Goal: Transaction & Acquisition: Purchase product/service

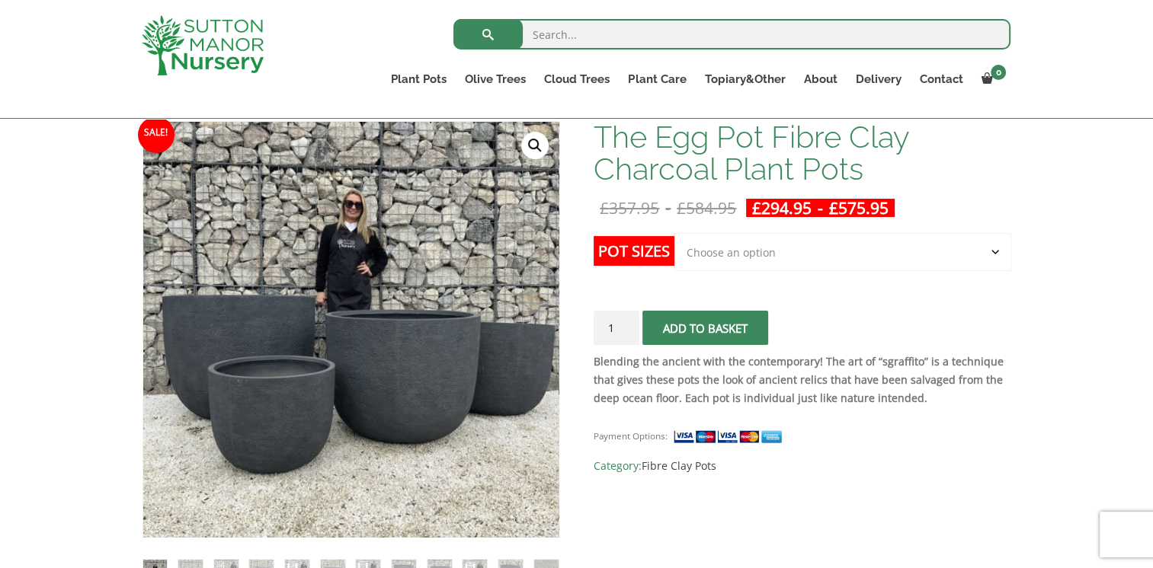
scroll to position [190, 0]
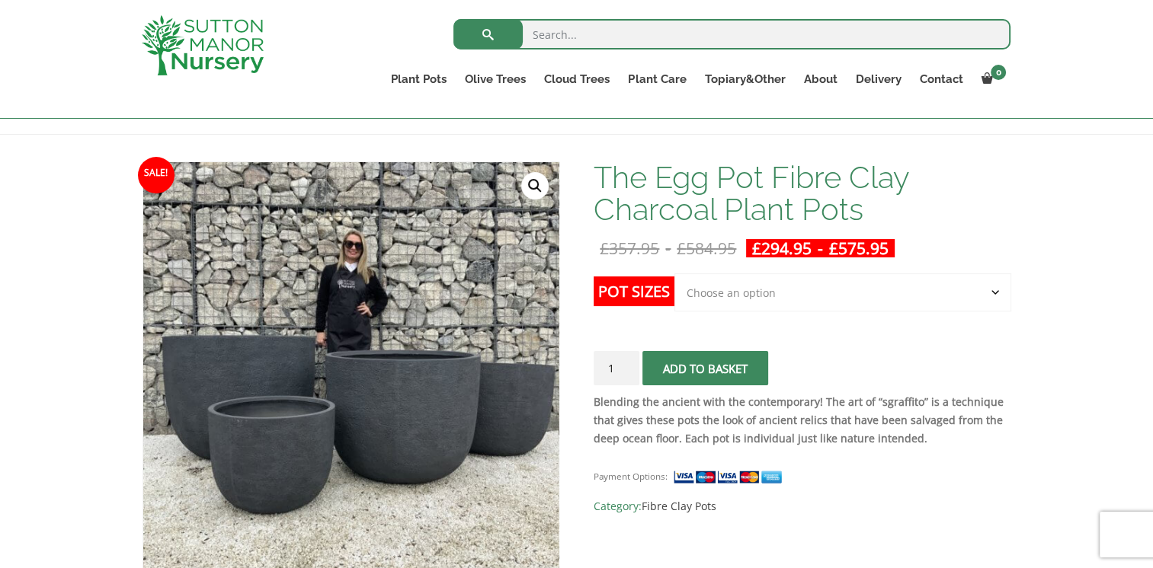
click at [742, 290] on select "Choose an option Click here to buy the 5th To Largest Pot In The Picture Click …" at bounding box center [842, 293] width 336 height 38
select select "Click here to buy The Largest Pot In The Picture"
click at [674, 274] on select "Choose an option Click here to buy the 5th To Largest Pot In The Picture Click …" at bounding box center [842, 293] width 336 height 38
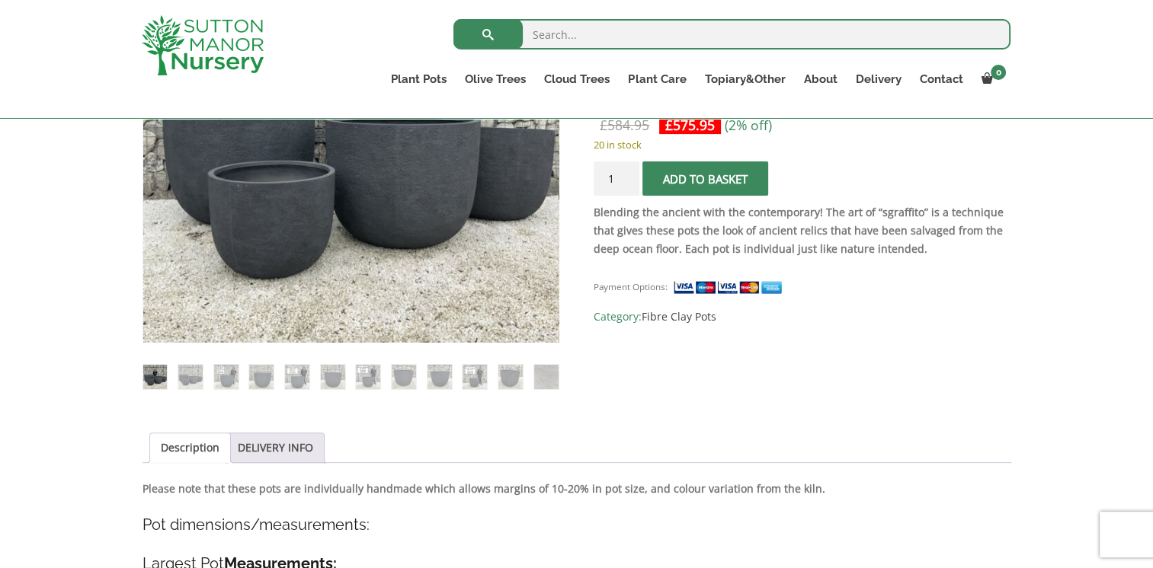
scroll to position [419, 0]
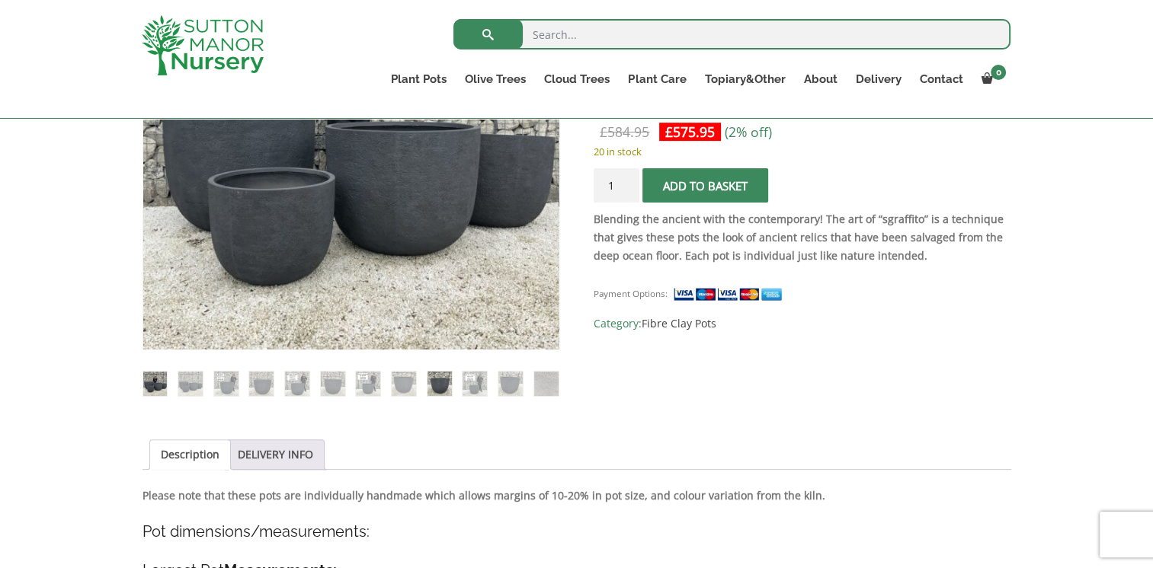
click at [436, 385] on img at bounding box center [439, 384] width 24 height 24
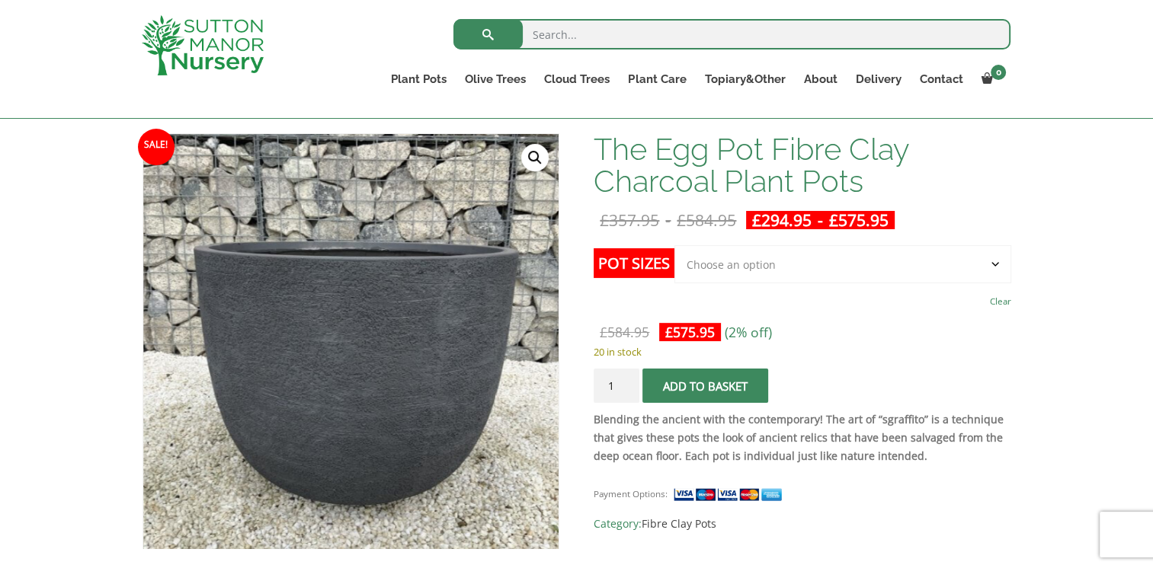
scroll to position [229, 0]
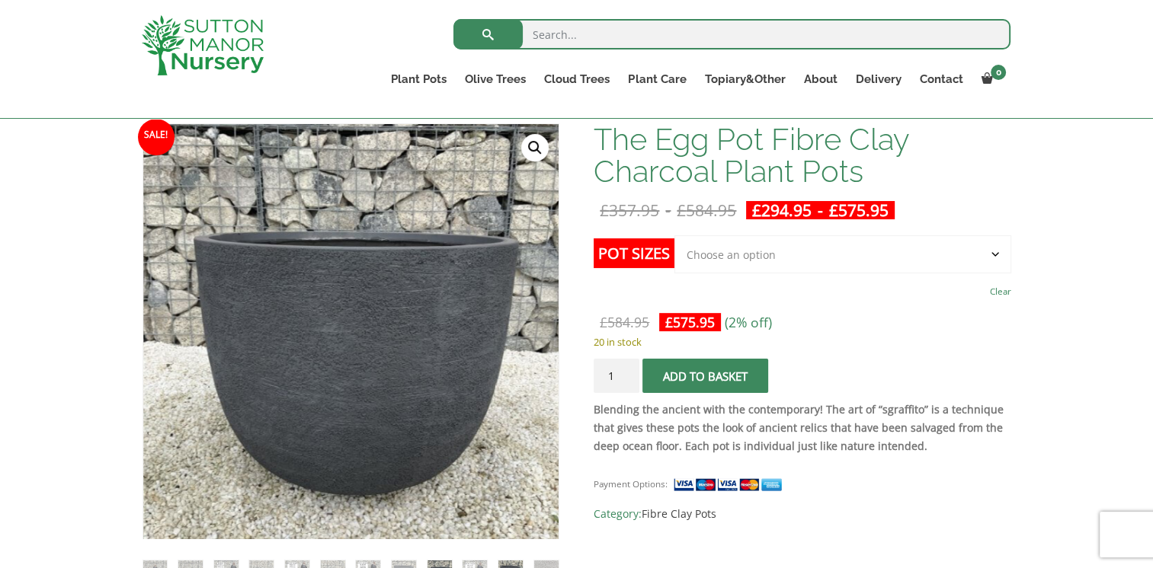
click at [511, 562] on img at bounding box center [510, 573] width 24 height 24
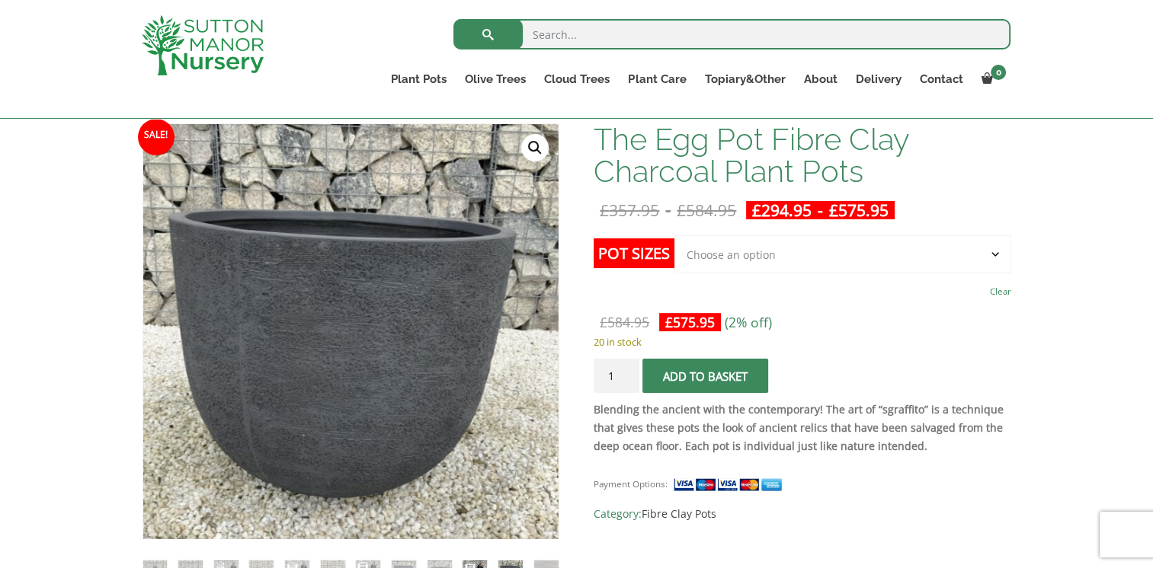
click at [475, 567] on img at bounding box center [474, 573] width 24 height 24
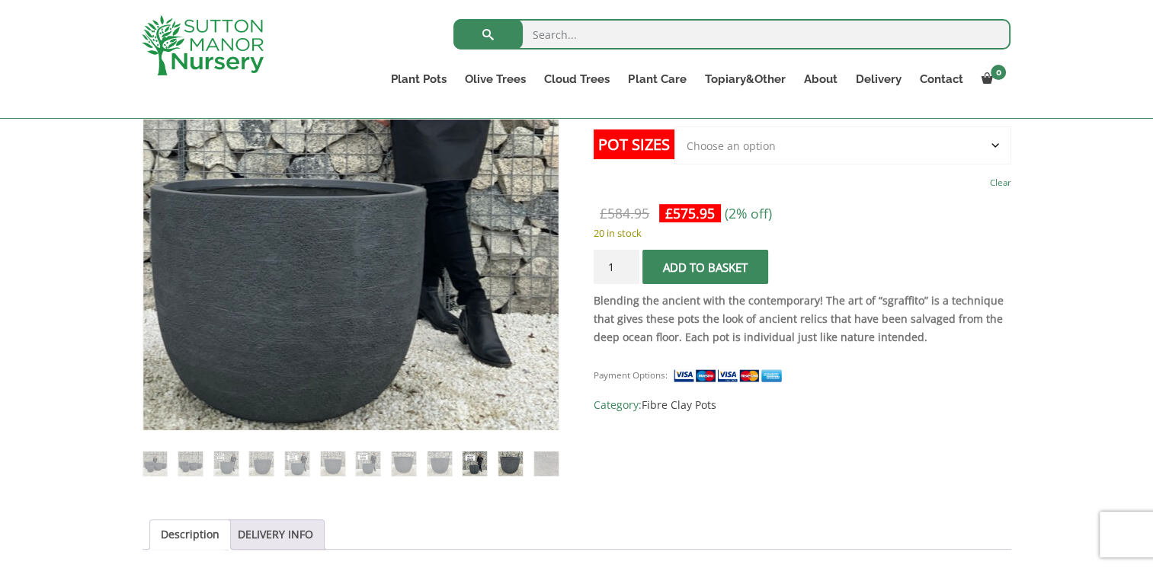
scroll to position [343, 0]
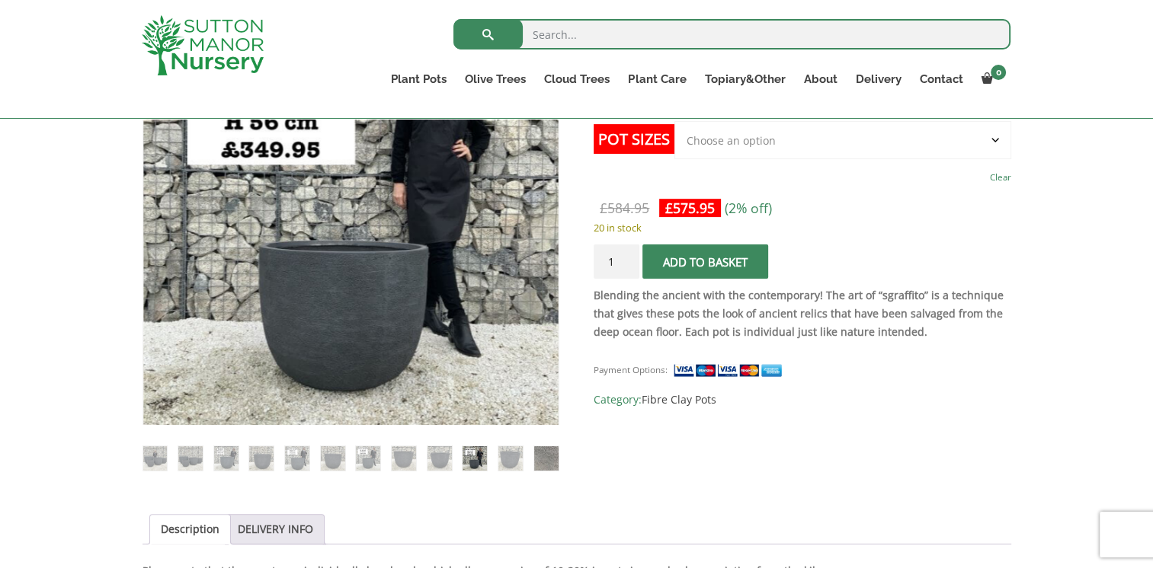
click at [542, 459] on img at bounding box center [546, 458] width 24 height 24
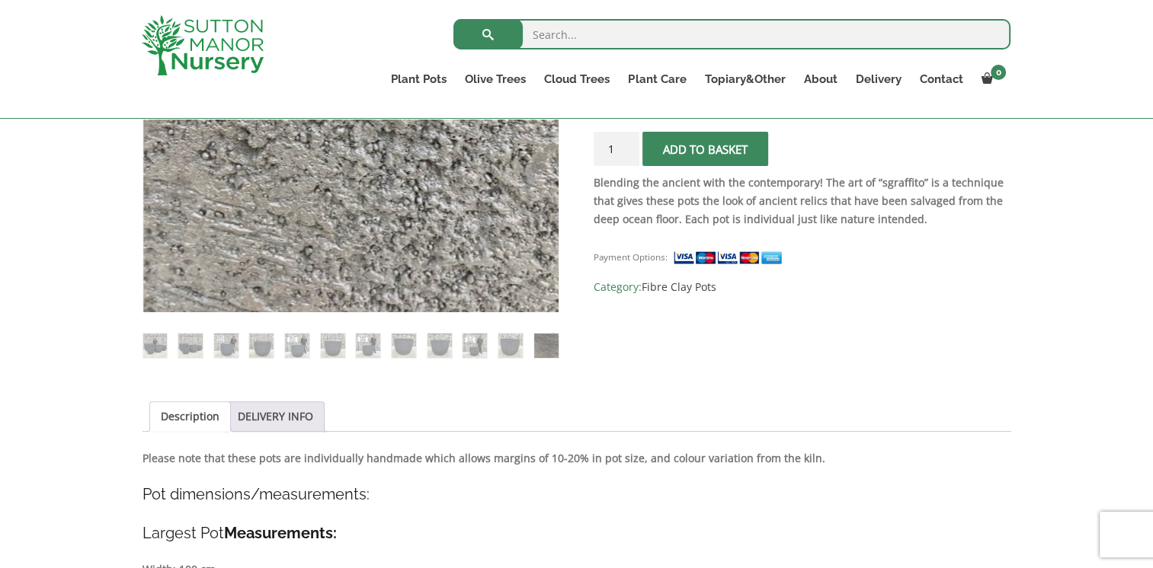
scroll to position [495, 0]
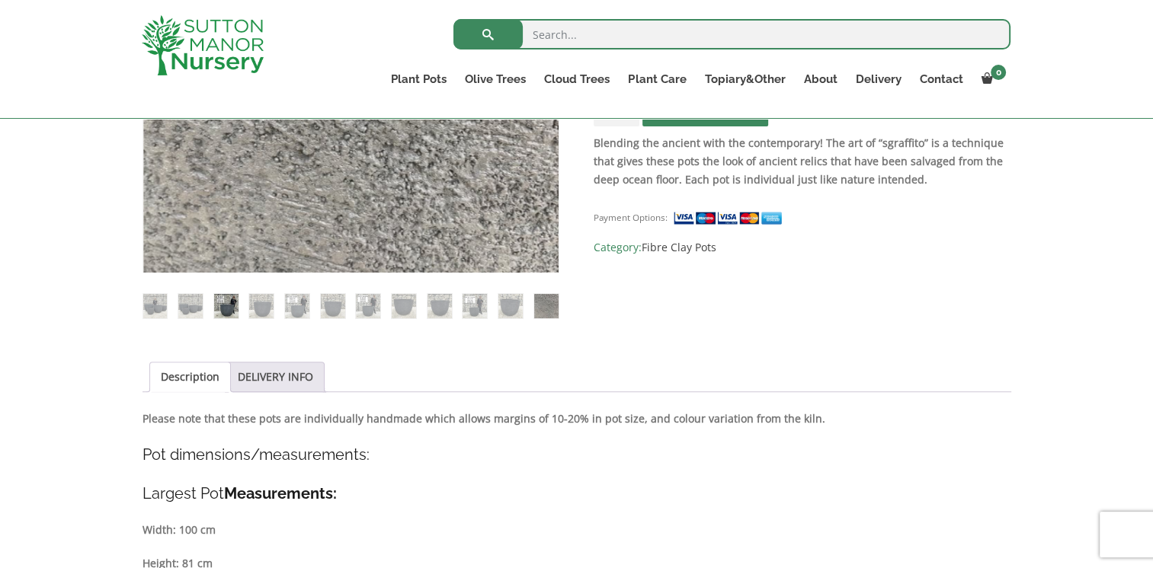
click at [229, 306] on img at bounding box center [226, 306] width 24 height 24
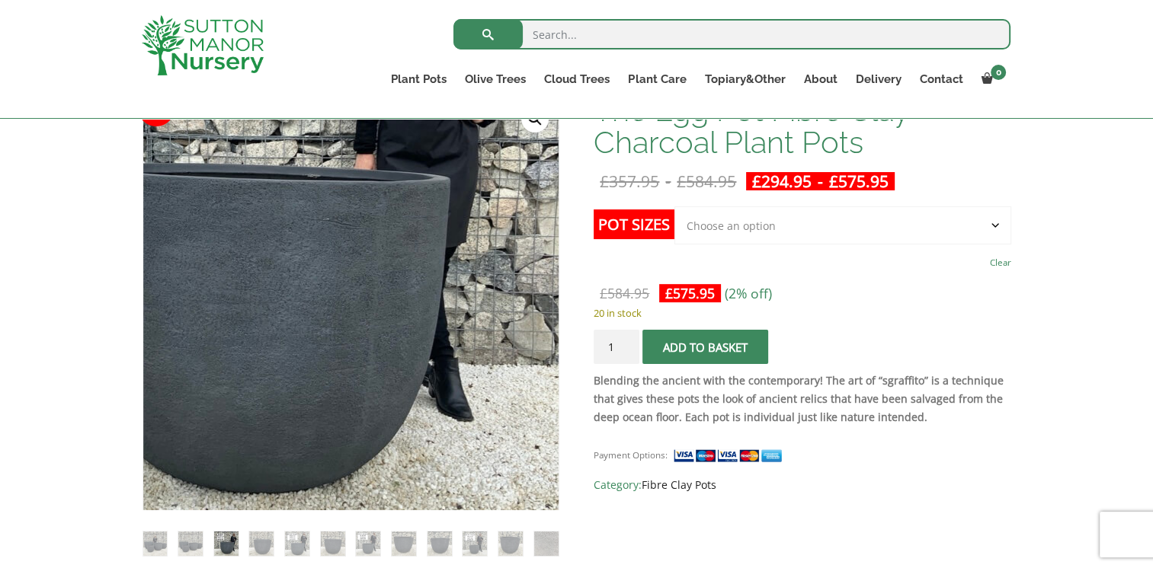
scroll to position [267, 0]
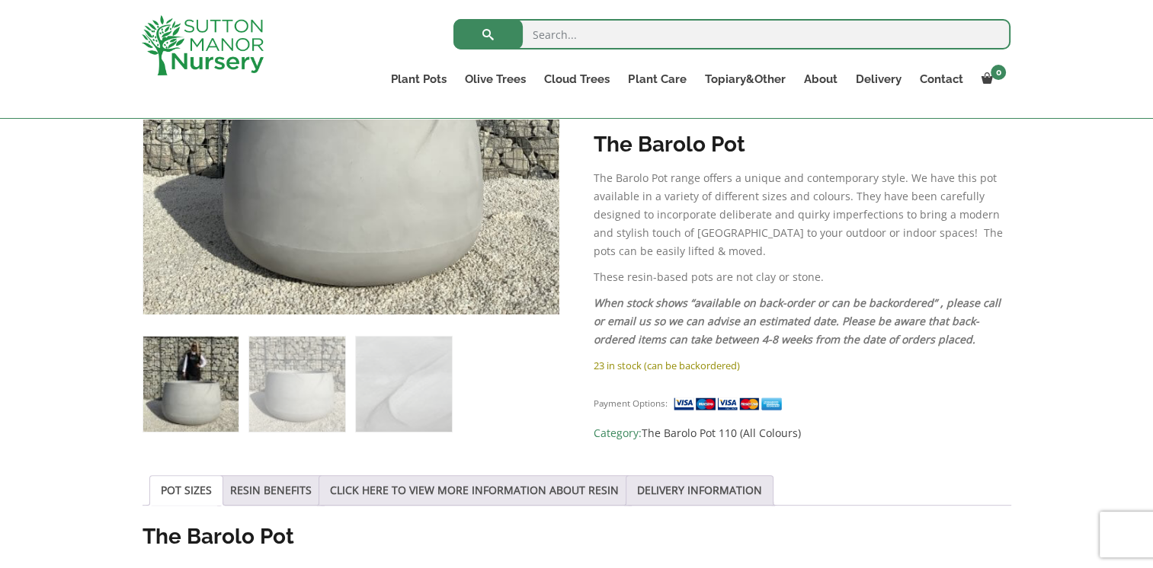
scroll to position [457, 0]
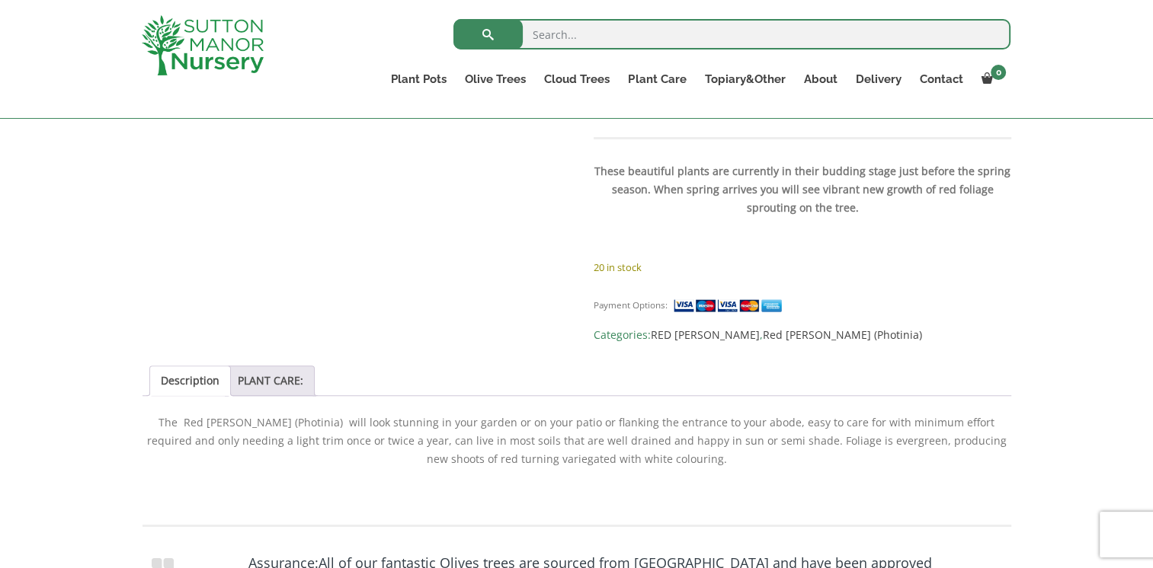
scroll to position [1067, 0]
click at [274, 363] on link "PLANT CARE:" at bounding box center [271, 377] width 66 height 29
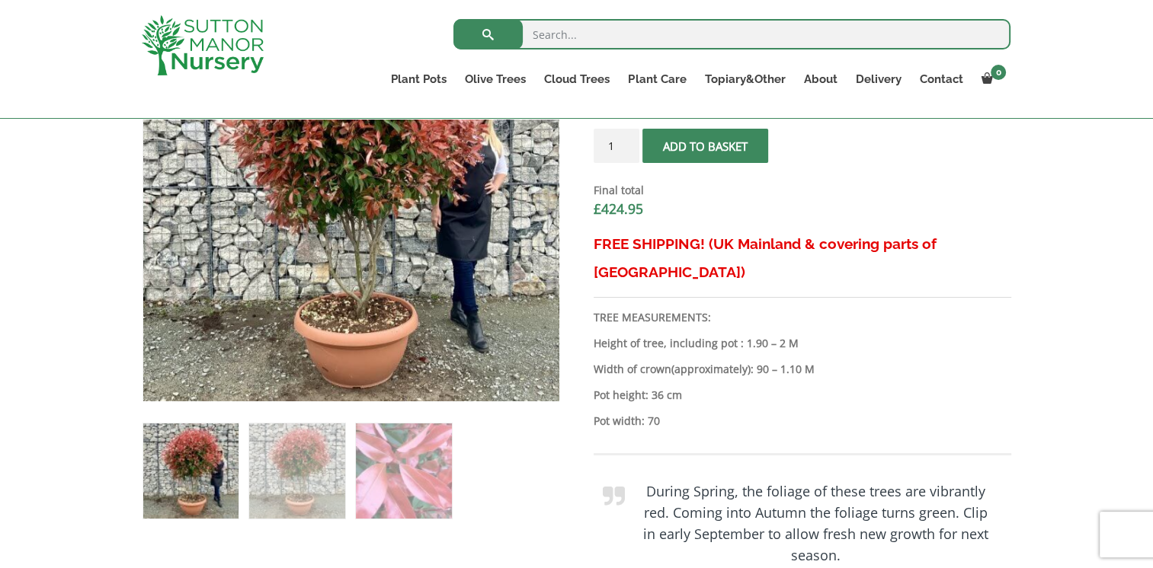
scroll to position [590, 0]
